Goal: Information Seeking & Learning: Learn about a topic

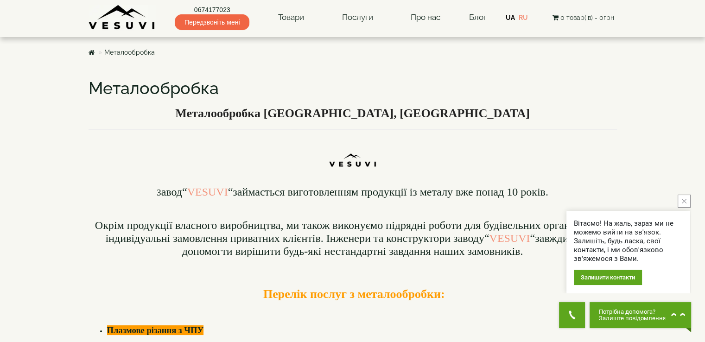
click at [135, 26] on img at bounding box center [122, 18] width 67 height 26
